Goal: Task Accomplishment & Management: Complete application form

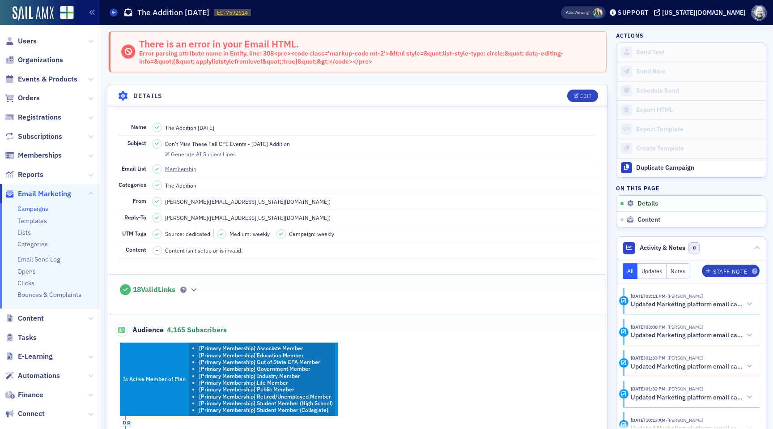
click at [603, 12] on span at bounding box center [597, 12] width 9 height 9
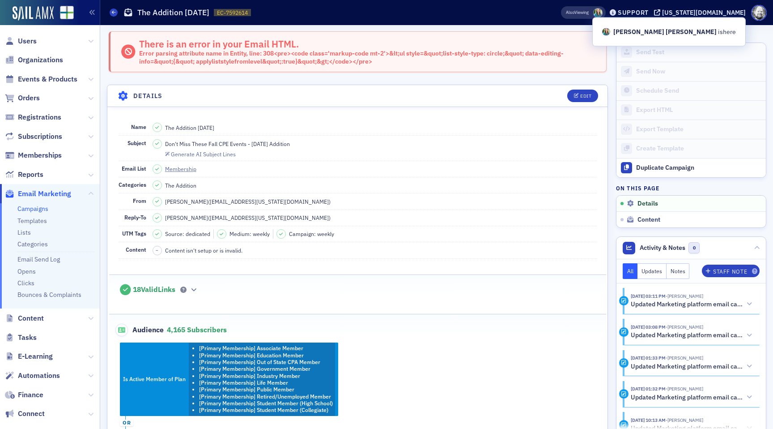
click at [603, 12] on span at bounding box center [597, 12] width 9 height 9
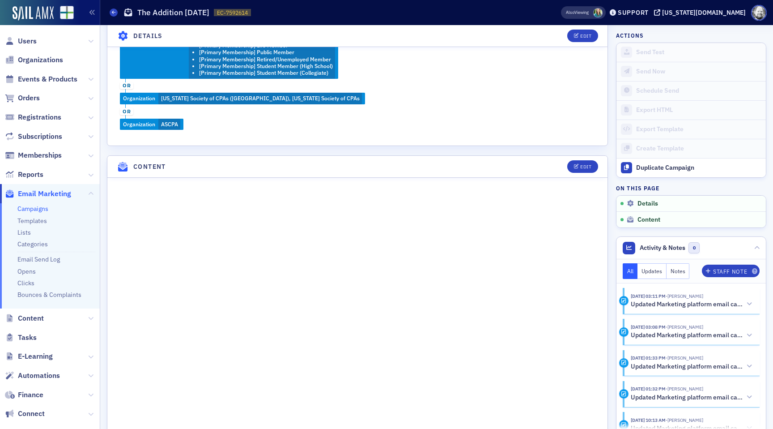
scroll to position [338, 0]
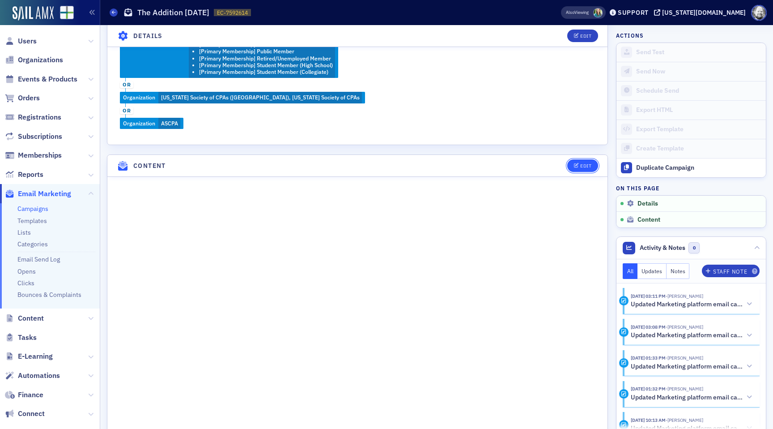
click at [586, 161] on button "Edit" at bounding box center [583, 165] width 31 height 13
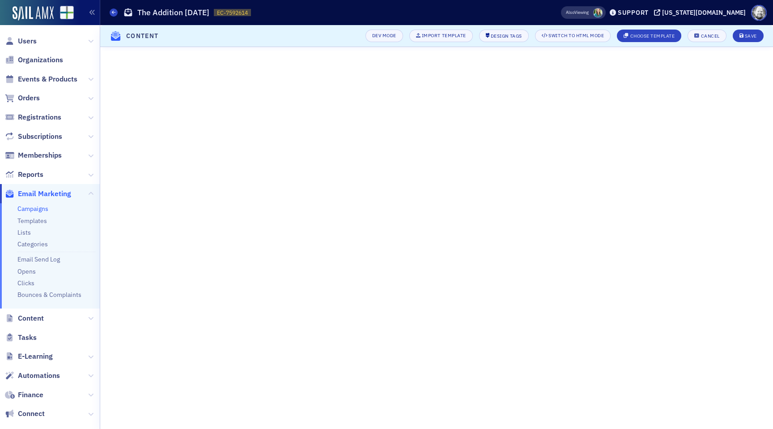
scroll to position [69, 0]
click at [704, 37] on div "Cancel" at bounding box center [710, 36] width 19 height 5
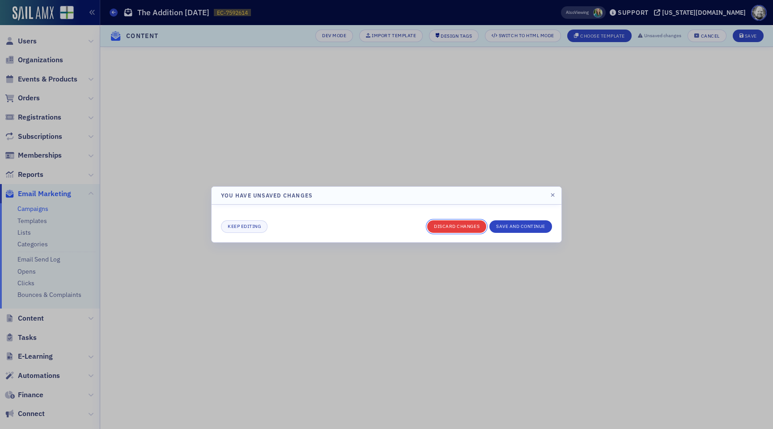
click at [434, 224] on button "Discard changes" at bounding box center [456, 226] width 59 height 13
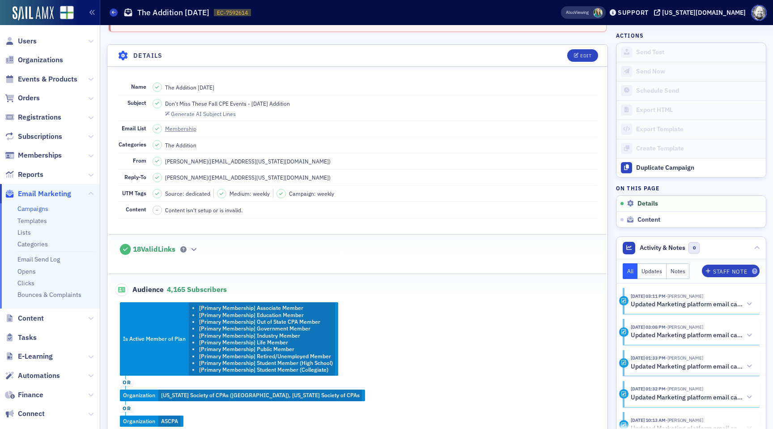
scroll to position [0, 0]
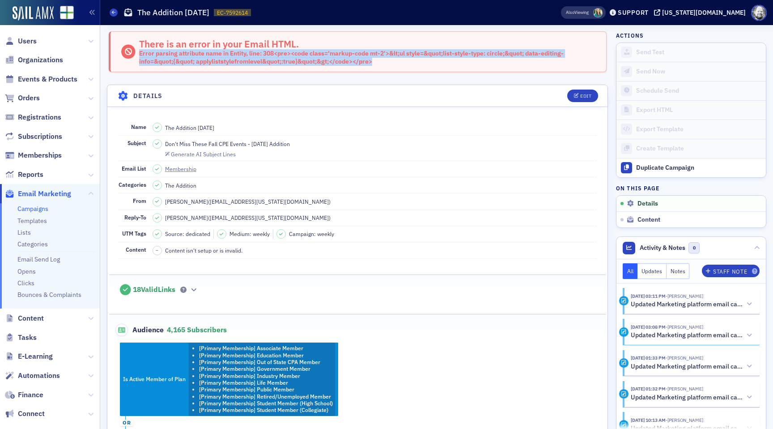
drag, startPoint x: 140, startPoint y: 53, endPoint x: 385, endPoint y: 65, distance: 245.6
click at [385, 65] on div "There is an error in your Email HTML. Error parsing attribute name in Entity, l…" at bounding box center [358, 51] width 498 height 41
copy div "Error parsing attribute name in Entity, line: 308<pre><code class='markup-code …"
click at [584, 95] on div "Edit" at bounding box center [586, 96] width 11 height 5
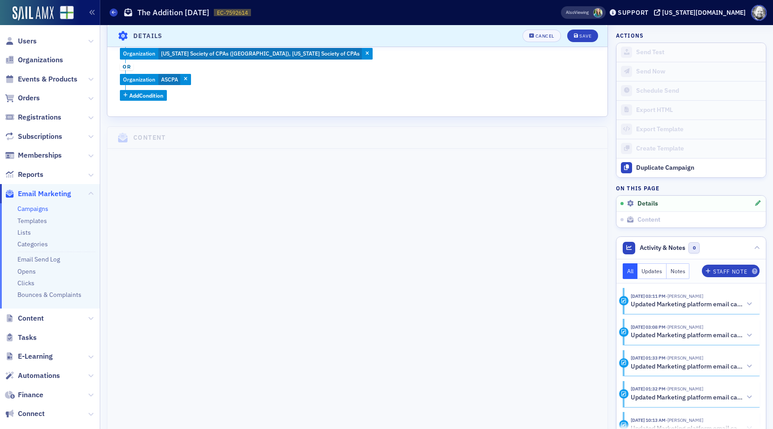
scroll to position [484, 0]
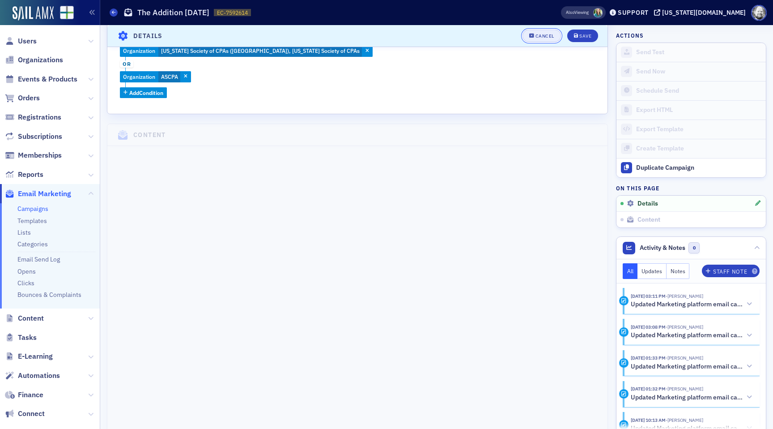
click at [531, 34] on icon "button" at bounding box center [531, 36] width 5 height 5
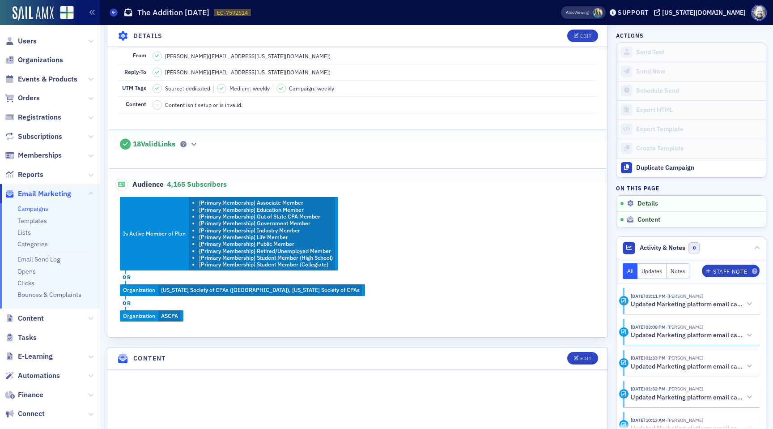
scroll to position [162, 0]
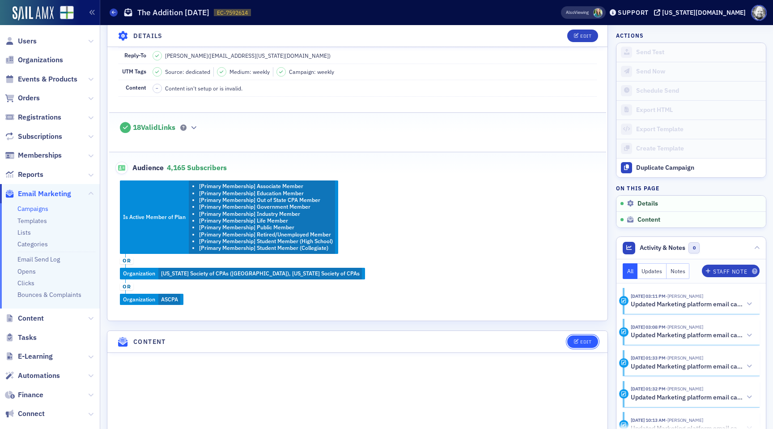
click at [578, 339] on icon "button" at bounding box center [576, 341] width 5 height 5
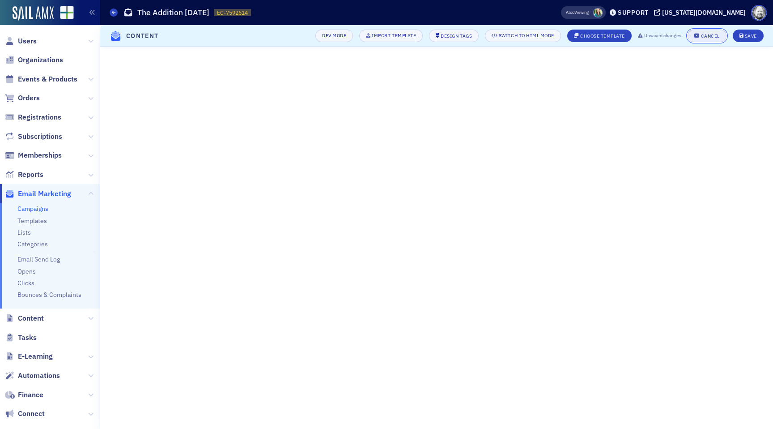
click at [706, 39] on button "Cancel" at bounding box center [707, 36] width 38 height 13
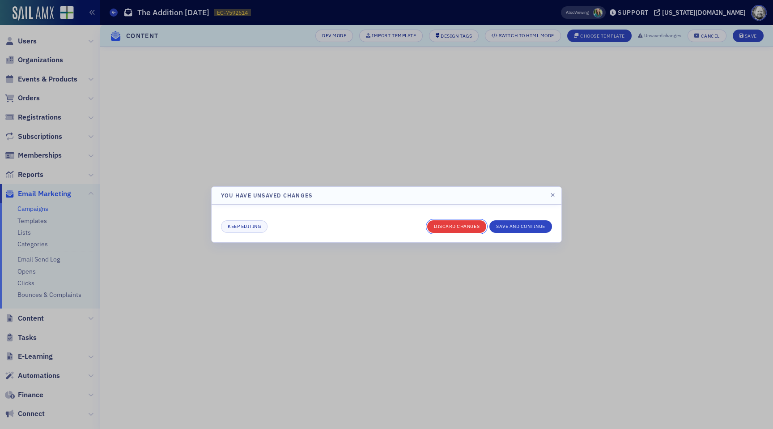
click at [475, 224] on button "Discard changes" at bounding box center [456, 226] width 59 height 13
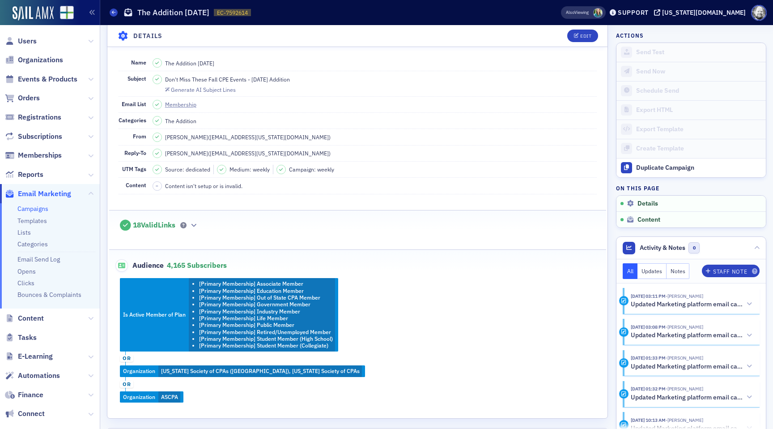
scroll to position [0, 0]
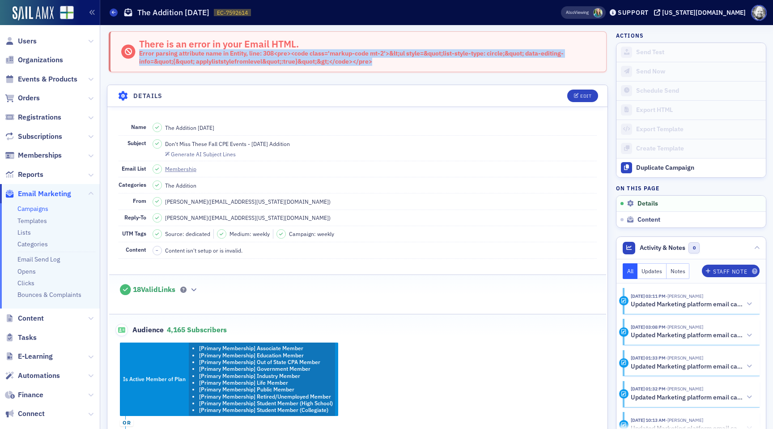
click at [152, 55] on div "Error parsing attribute name in Entity, line: 308<pre><code class='markup-code …" at bounding box center [368, 58] width 458 height 16
drag, startPoint x: 153, startPoint y: 52, endPoint x: 381, endPoint y: 62, distance: 228.5
click at [381, 62] on div "Error parsing attribute name in Entity, line: 308<pre><code class='markup-code …" at bounding box center [368, 58] width 458 height 16
copy div "Error parsing attribute name in Entity, line: 308<pre><code class='markup-code …"
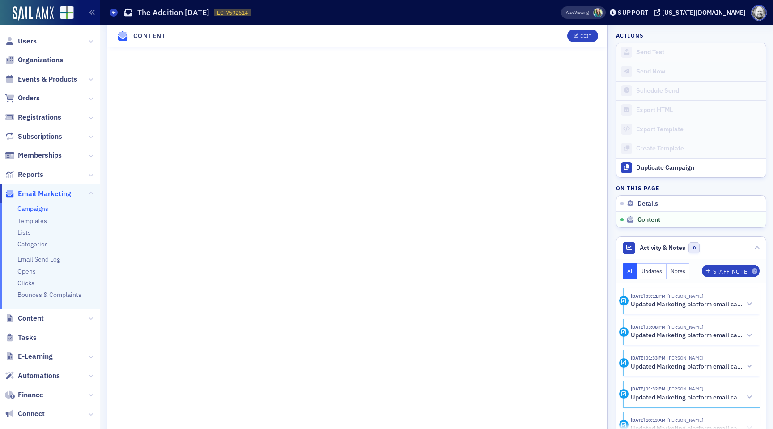
scroll to position [515, 0]
click at [582, 39] on button "Edit" at bounding box center [583, 36] width 31 height 13
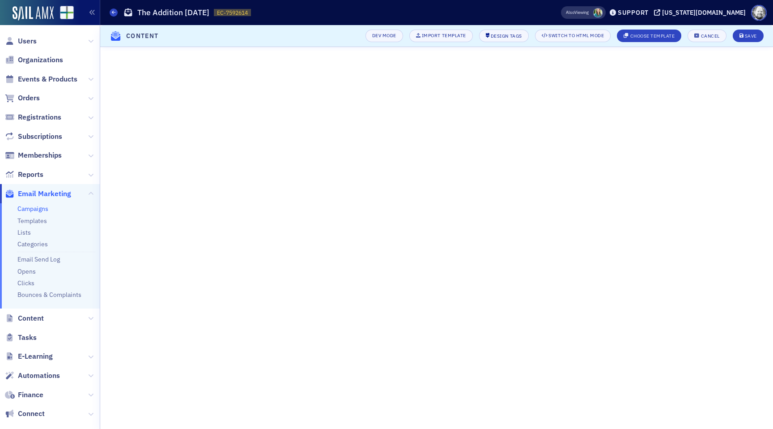
scroll to position [69, 0]
click at [697, 35] on icon "button" at bounding box center [697, 36] width 5 height 5
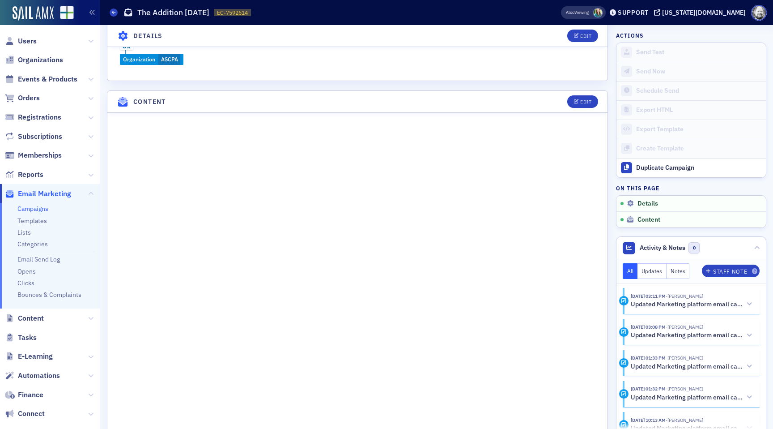
scroll to position [406, 0]
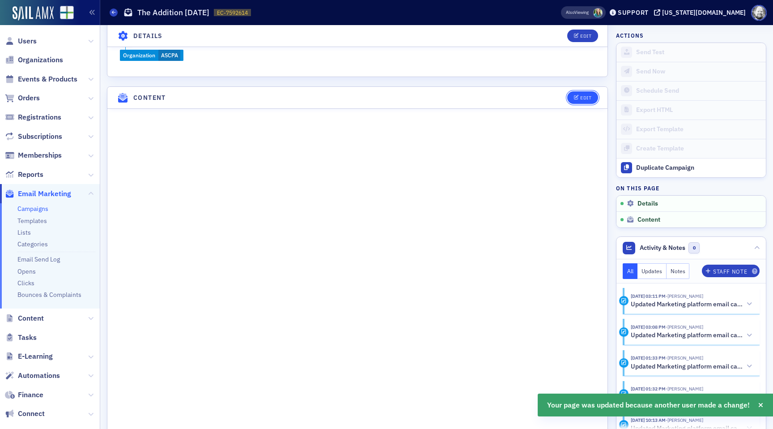
click at [582, 99] on div "Edit" at bounding box center [586, 97] width 11 height 5
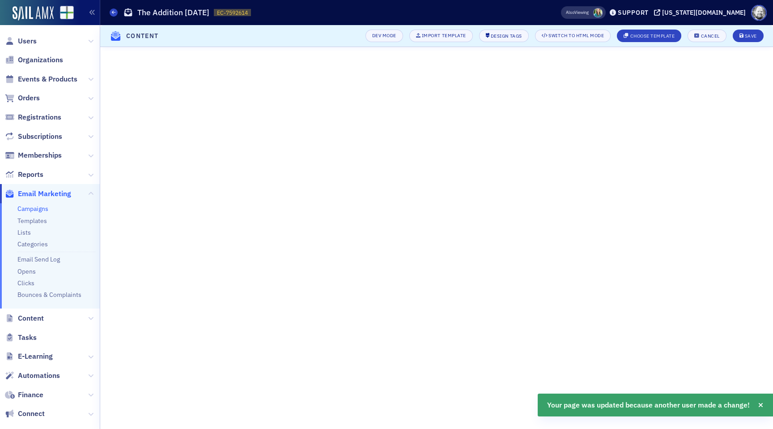
scroll to position [69, 0]
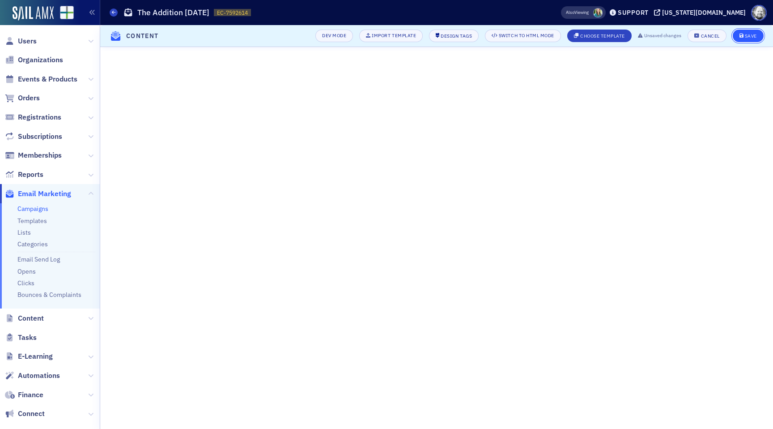
click at [743, 36] on icon "submit" at bounding box center [742, 36] width 4 height 5
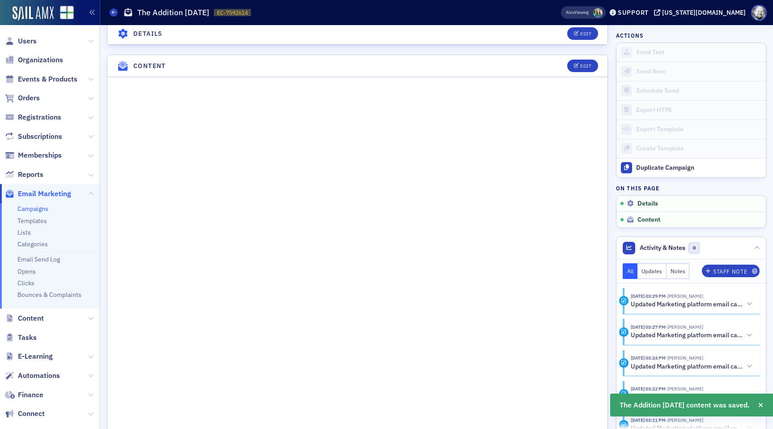
scroll to position [450, 0]
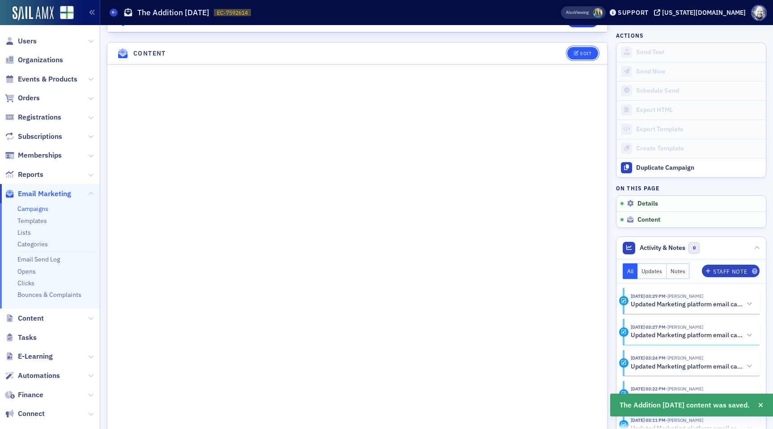
click at [582, 47] on button "Edit" at bounding box center [583, 53] width 31 height 13
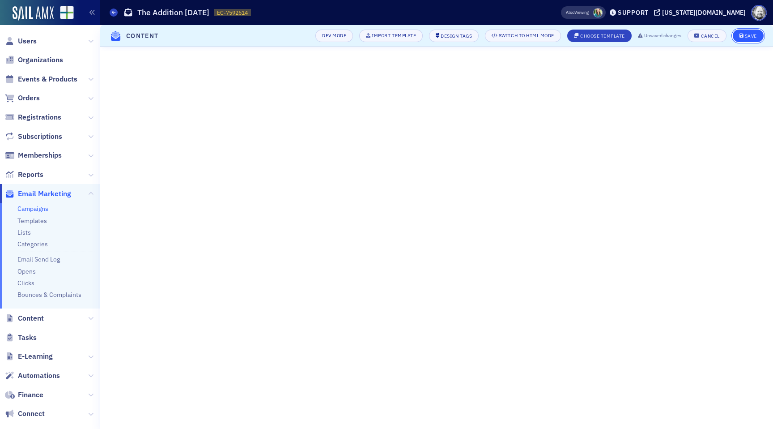
click at [744, 36] on span "Save" at bounding box center [748, 36] width 17 height 5
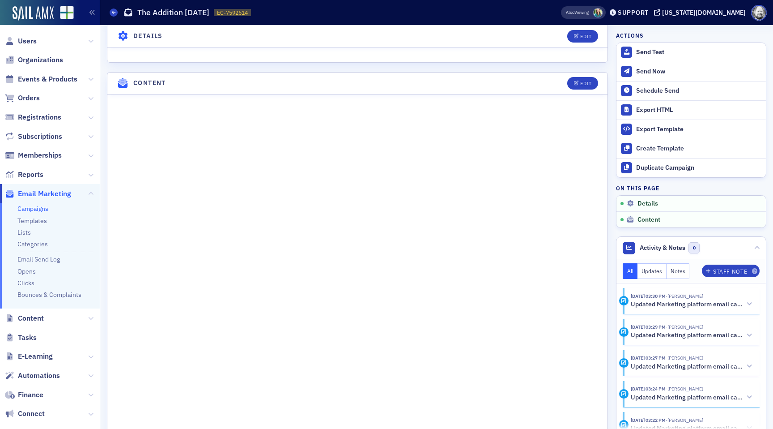
scroll to position [442, 0]
click at [581, 74] on button "Edit" at bounding box center [583, 80] width 31 height 13
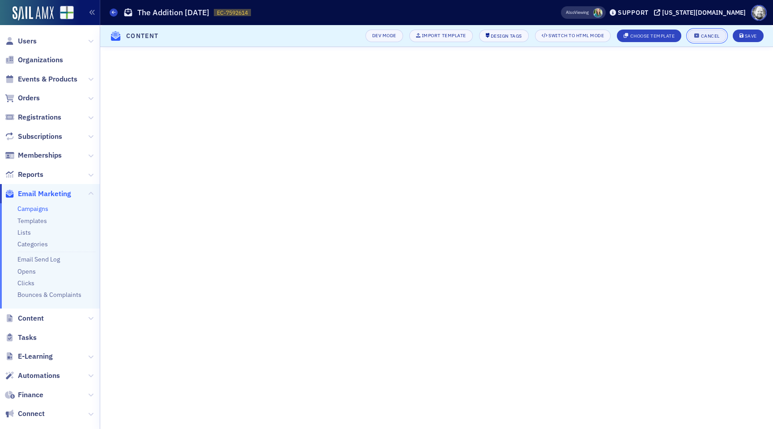
click at [710, 32] on button "Cancel" at bounding box center [707, 36] width 38 height 13
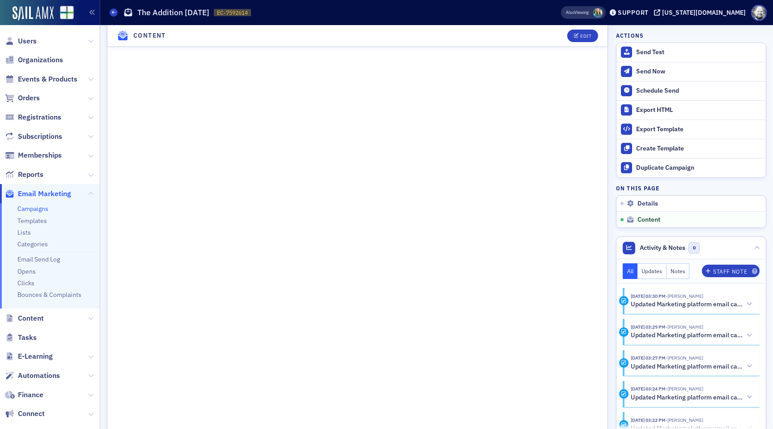
scroll to position [601, 0]
